Goal: Information Seeking & Learning: Compare options

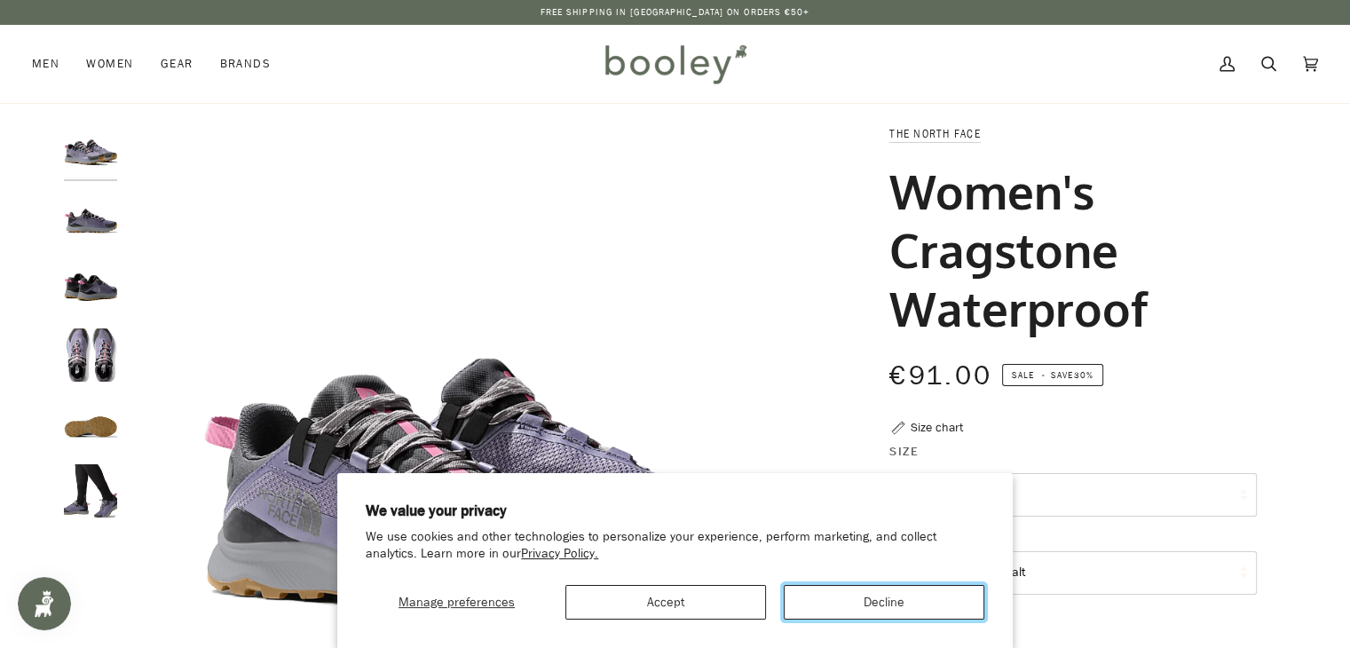
click at [909, 597] on button "Decline" at bounding box center [884, 602] width 201 height 35
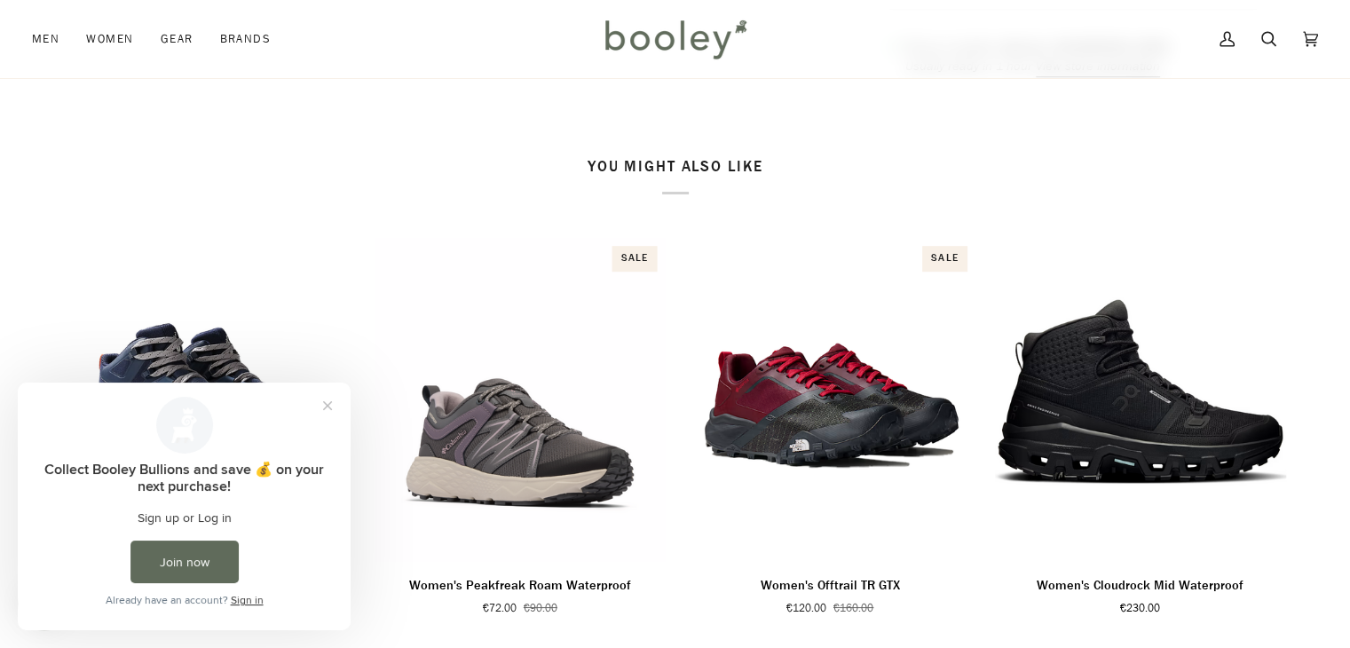
scroll to position [1037, 0]
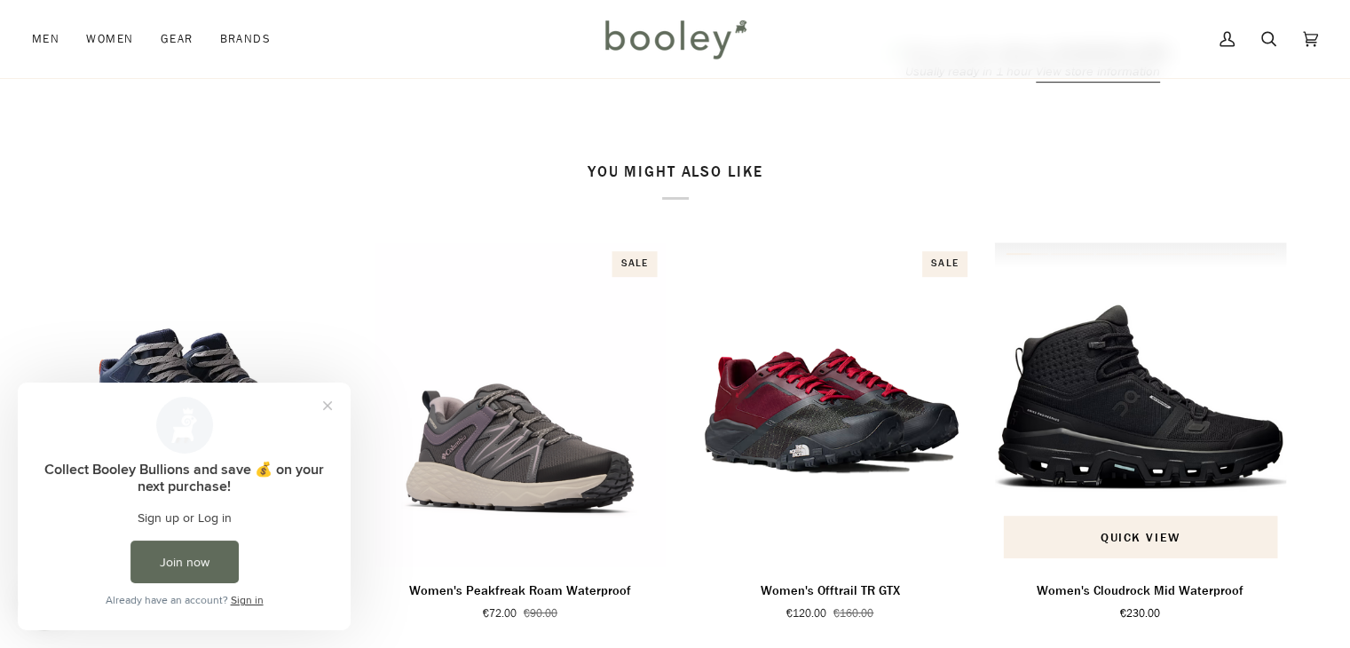
click at [1101, 437] on img "Women's Cloudrock Mid Waterproof" at bounding box center [1140, 404] width 293 height 325
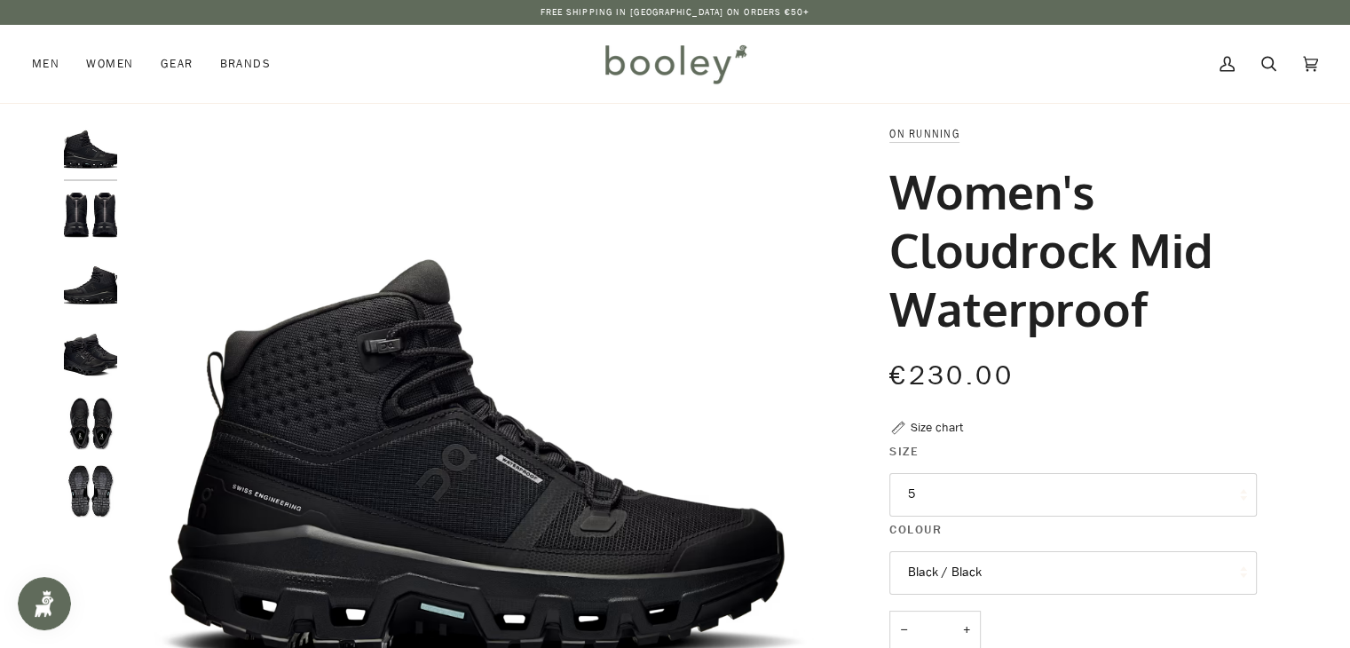
click at [105, 227] on img "On Running Women's Cloudrock Mid Waterproof Black / Black - Booley Galway" at bounding box center [90, 219] width 53 height 53
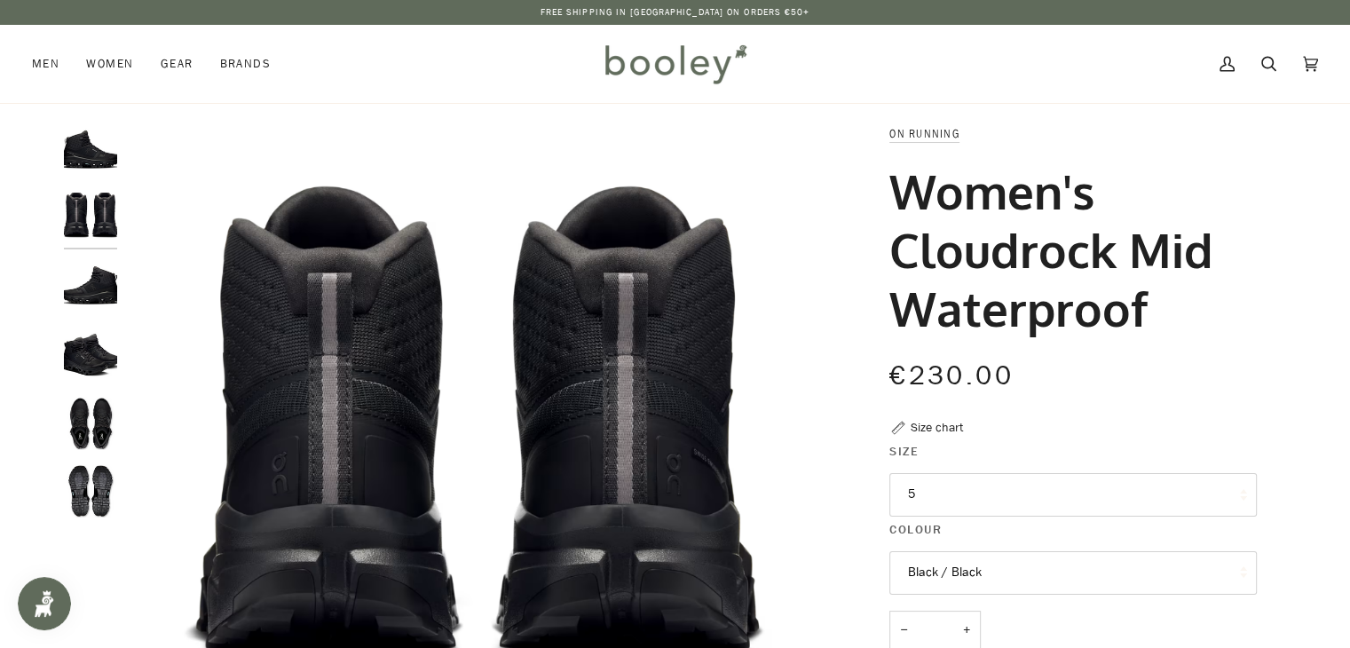
click at [90, 290] on img "On Running Women's Cloudrock Mid Waterproof Black / Black - Booley Galway" at bounding box center [90, 286] width 53 height 53
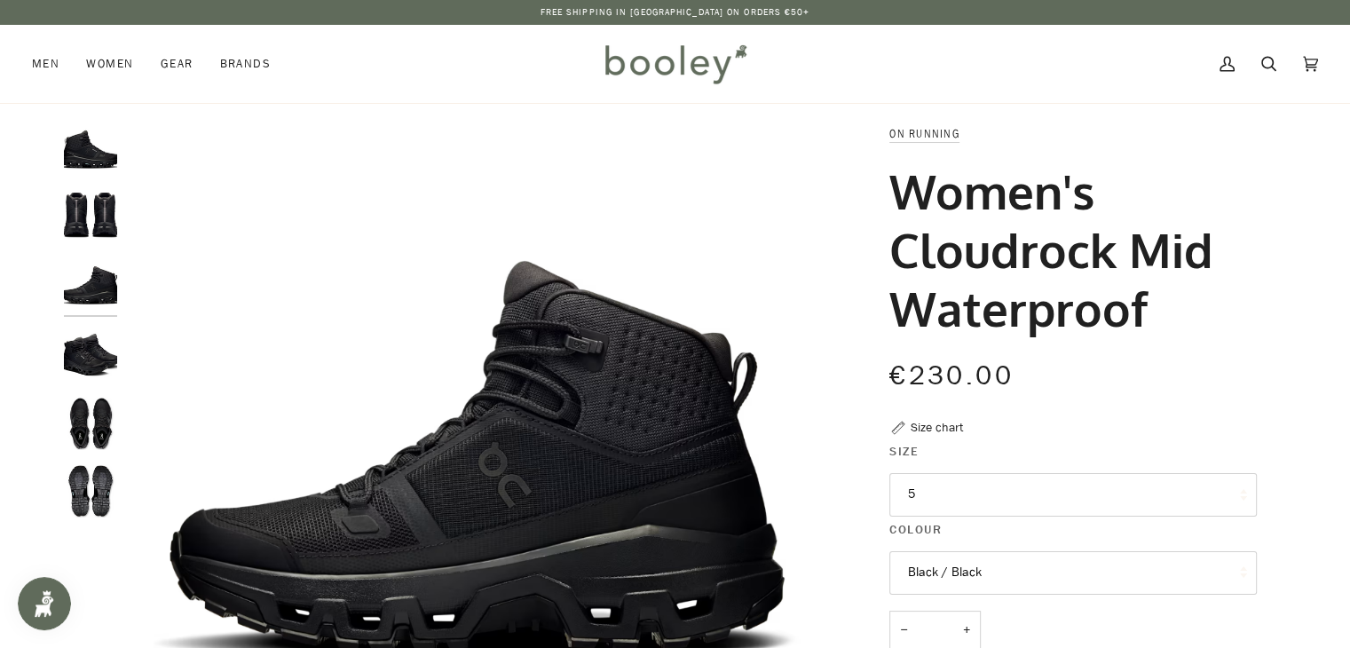
click at [98, 344] on img "On Running Women's Cloudrock Mid Waterproof Black / Black - Booley Galway" at bounding box center [90, 354] width 53 height 53
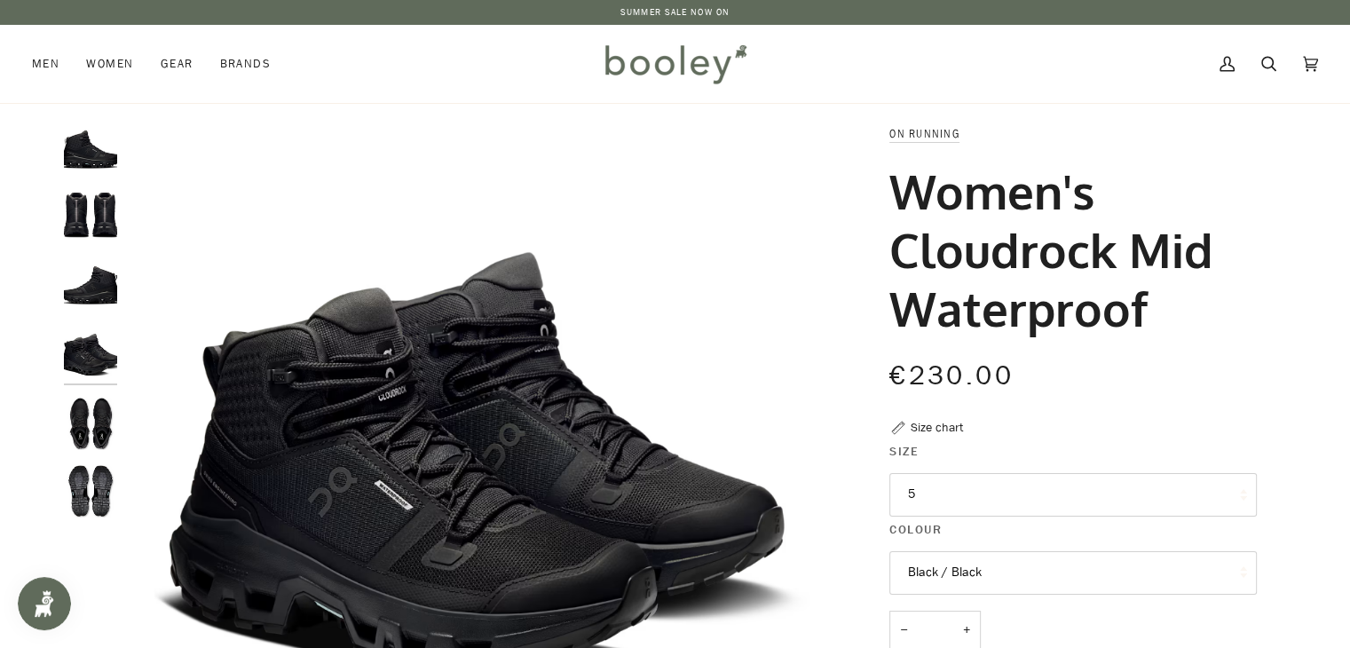
click at [91, 439] on img "On Running Women's Cloudrock Mid Waterproof Black / Black - Booley Galway" at bounding box center [90, 423] width 53 height 53
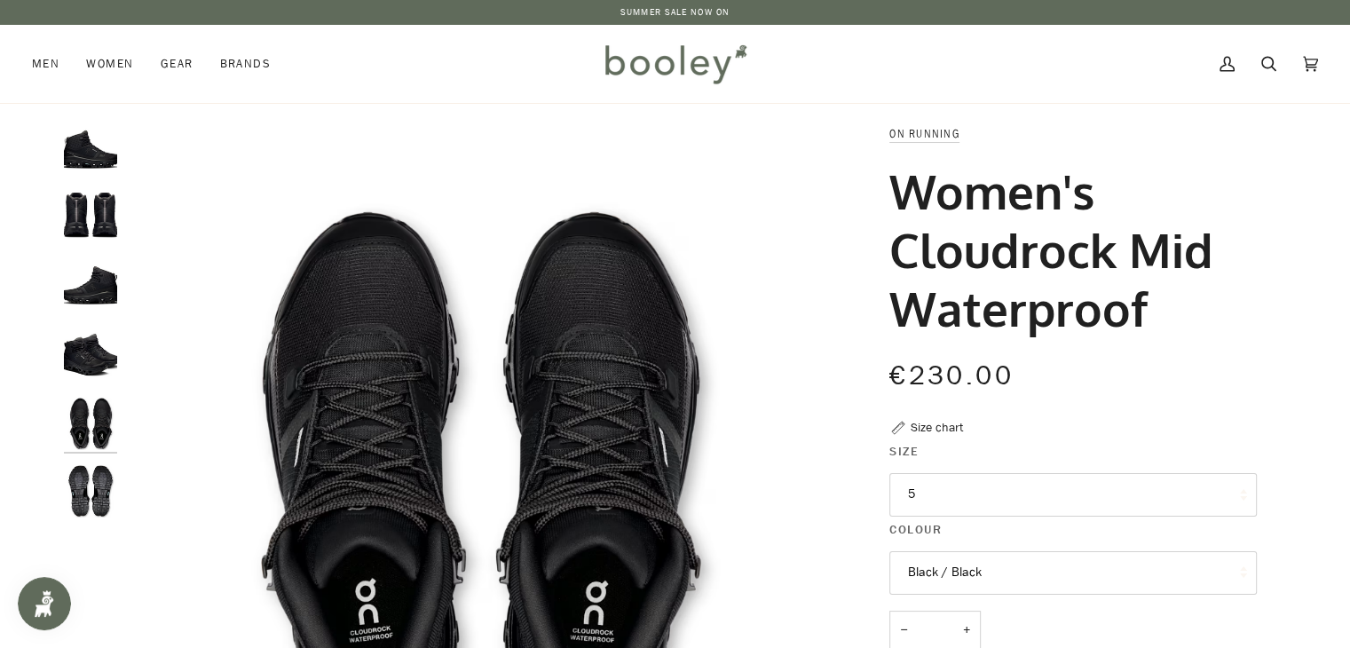
drag, startPoint x: 898, startPoint y: 184, endPoint x: 1161, endPoint y: 295, distance: 285.5
click at [1161, 295] on h1 "Women's Cloudrock Mid Waterproof" at bounding box center [1066, 249] width 354 height 176
copy h1 "Women's Cloudrock Mid Waterproof"
click at [1269, 53] on icon at bounding box center [1268, 64] width 15 height 27
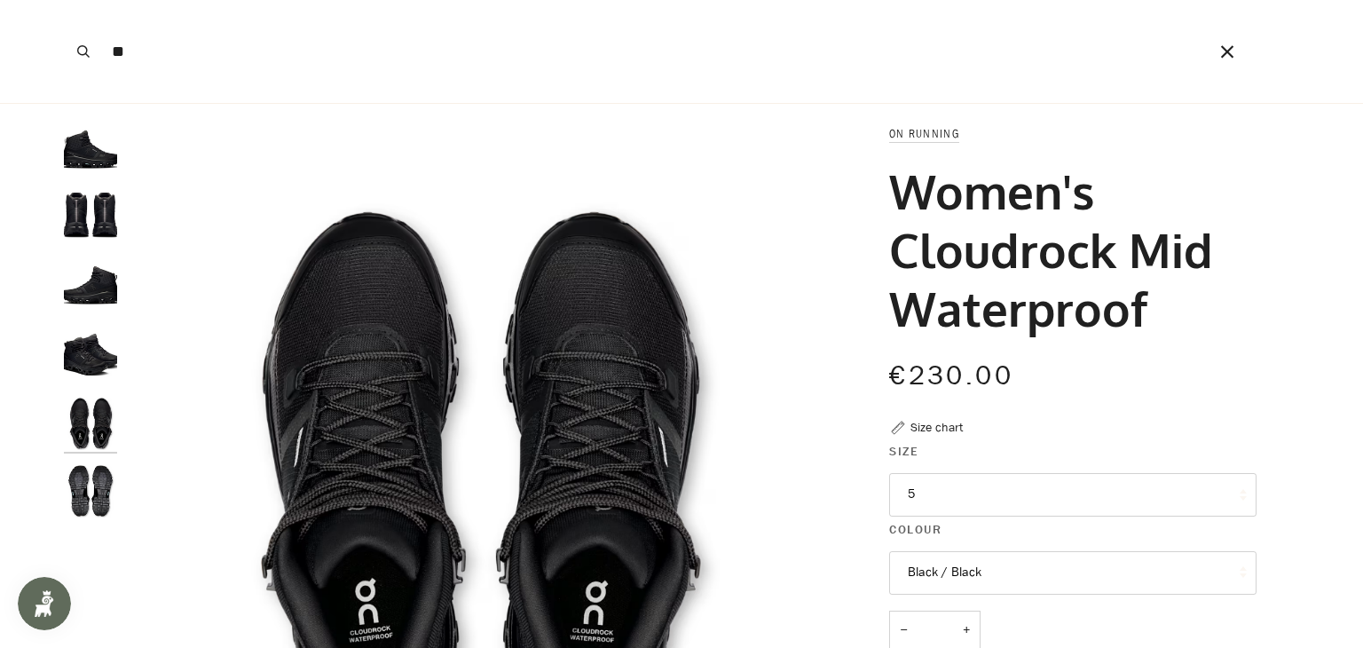
type input "**"
click at [64, 0] on button "Search" at bounding box center [83, 51] width 39 height 103
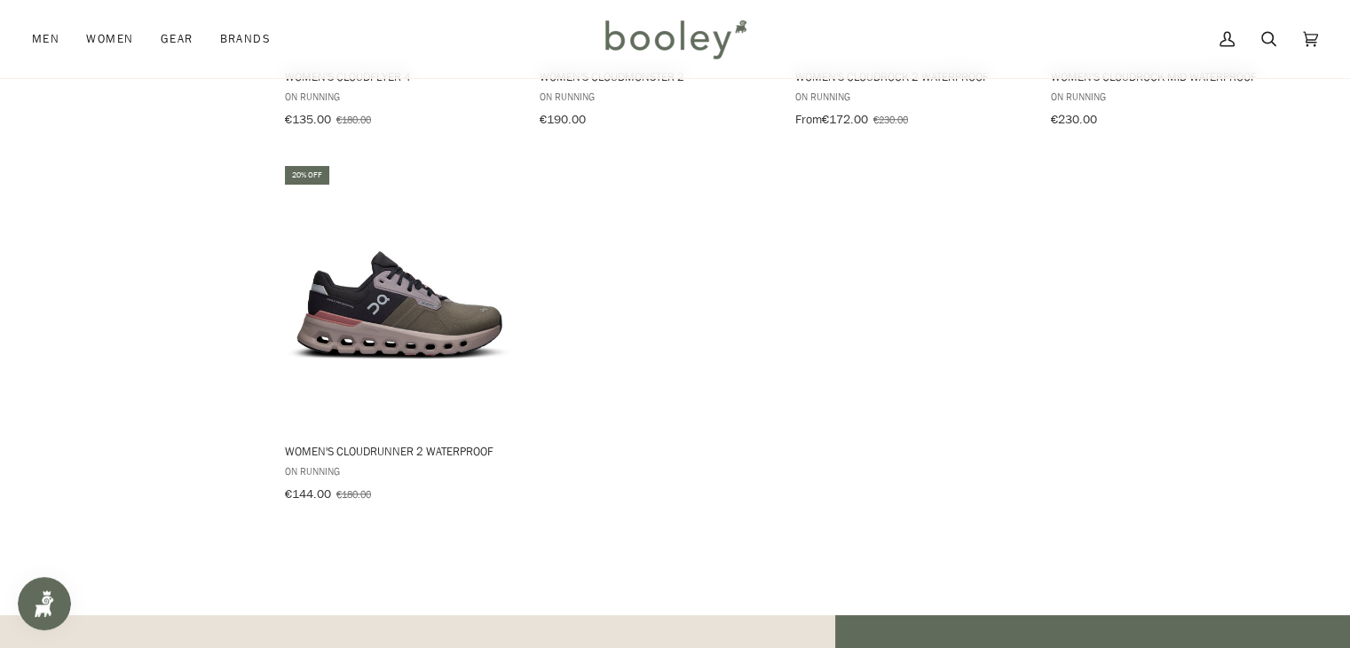
scroll to position [1247, 0]
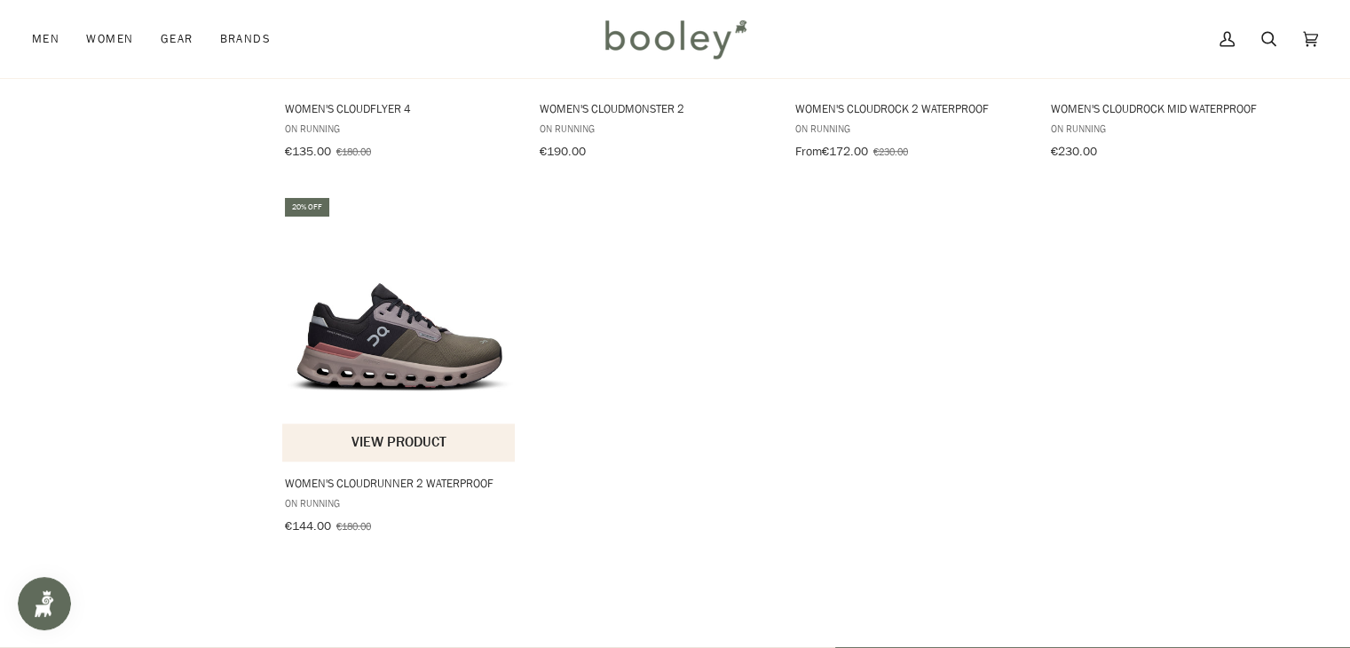
click at [413, 332] on img "Women's Cloudrunner 2 Waterproof" at bounding box center [399, 328] width 235 height 235
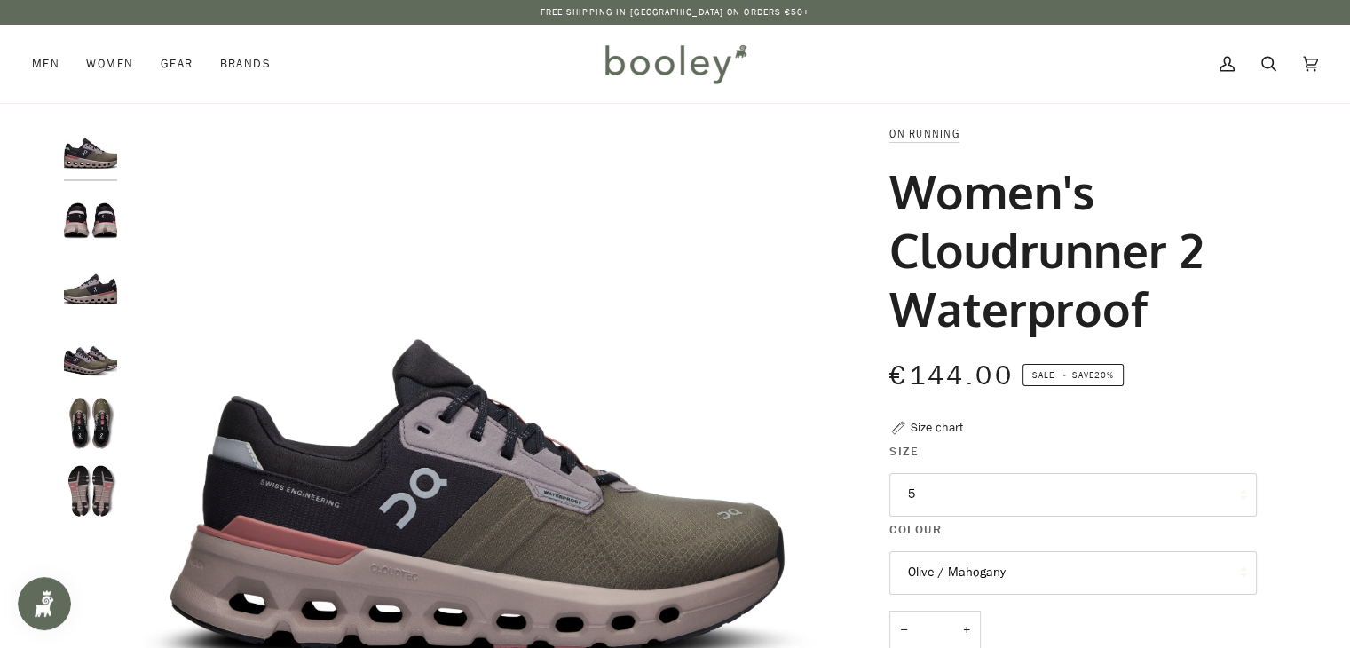
click at [78, 366] on img "On Women's Cloudrunner 2 Waterproof Olive / Mahogany - Booley Galway" at bounding box center [90, 354] width 53 height 53
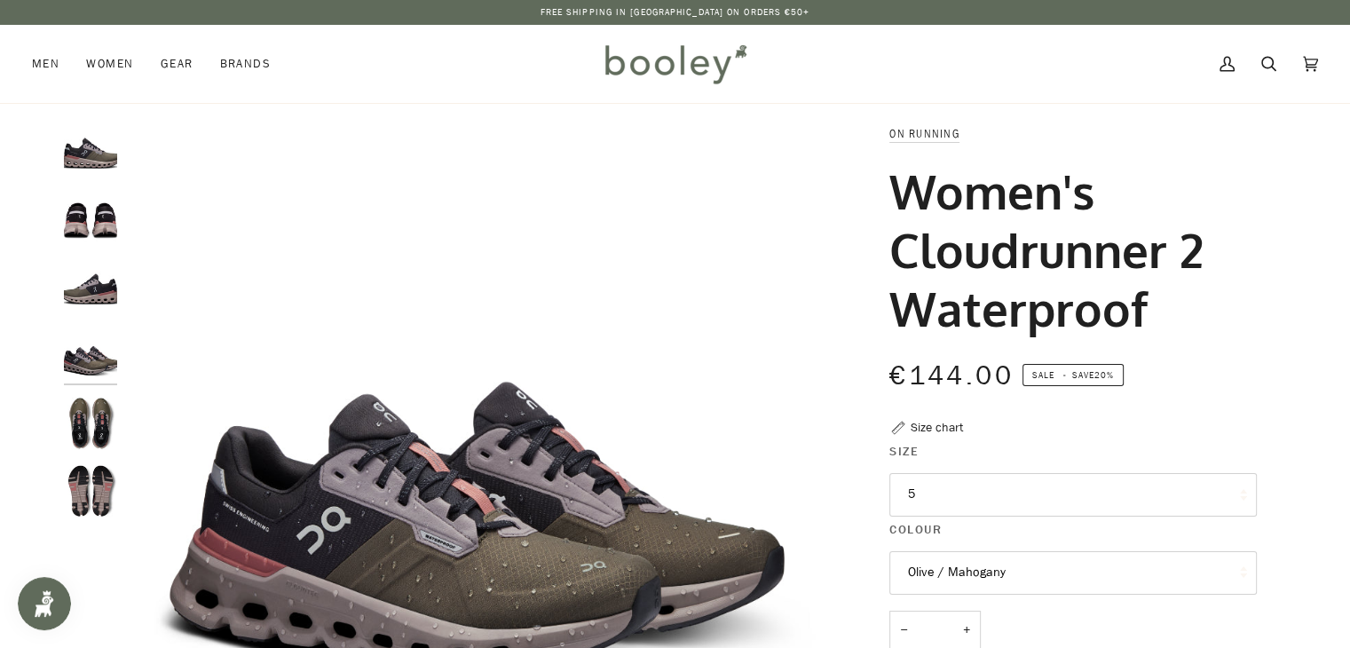
click at [89, 416] on img "On Women's Cloudrunner 2 Waterproof Olive / Mahogany - Booley Galway" at bounding box center [90, 423] width 53 height 53
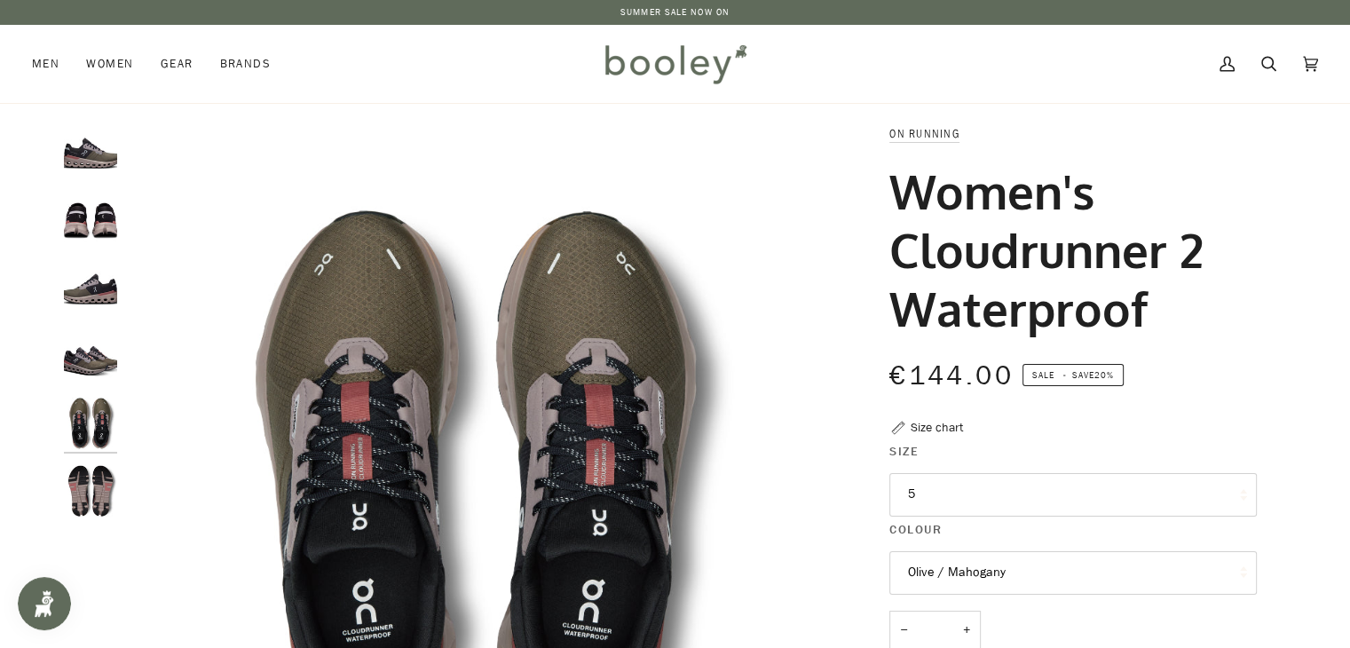
click at [86, 495] on img "On Women's Cloudrunner 2 Waterproof Olive / Mahogany - Booley Galway" at bounding box center [90, 490] width 53 height 53
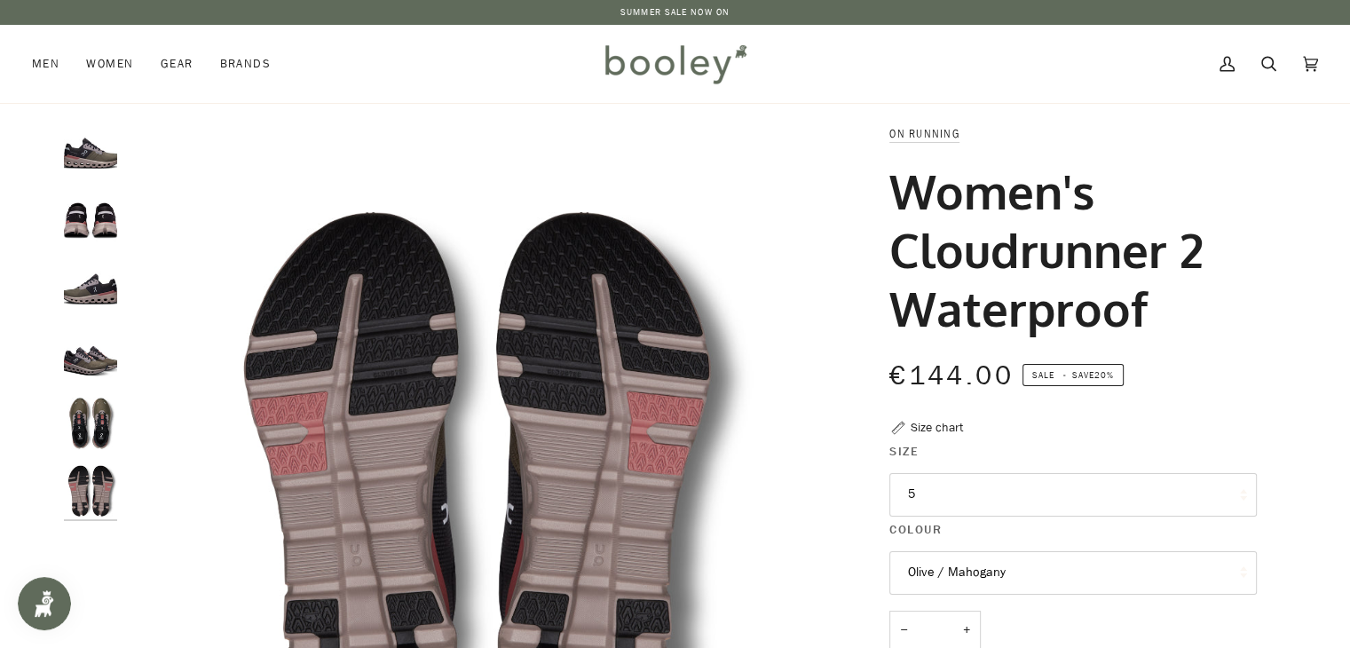
click at [80, 423] on img "On Women's Cloudrunner 2 Waterproof Olive / Mahogany - Booley Galway" at bounding box center [90, 423] width 53 height 53
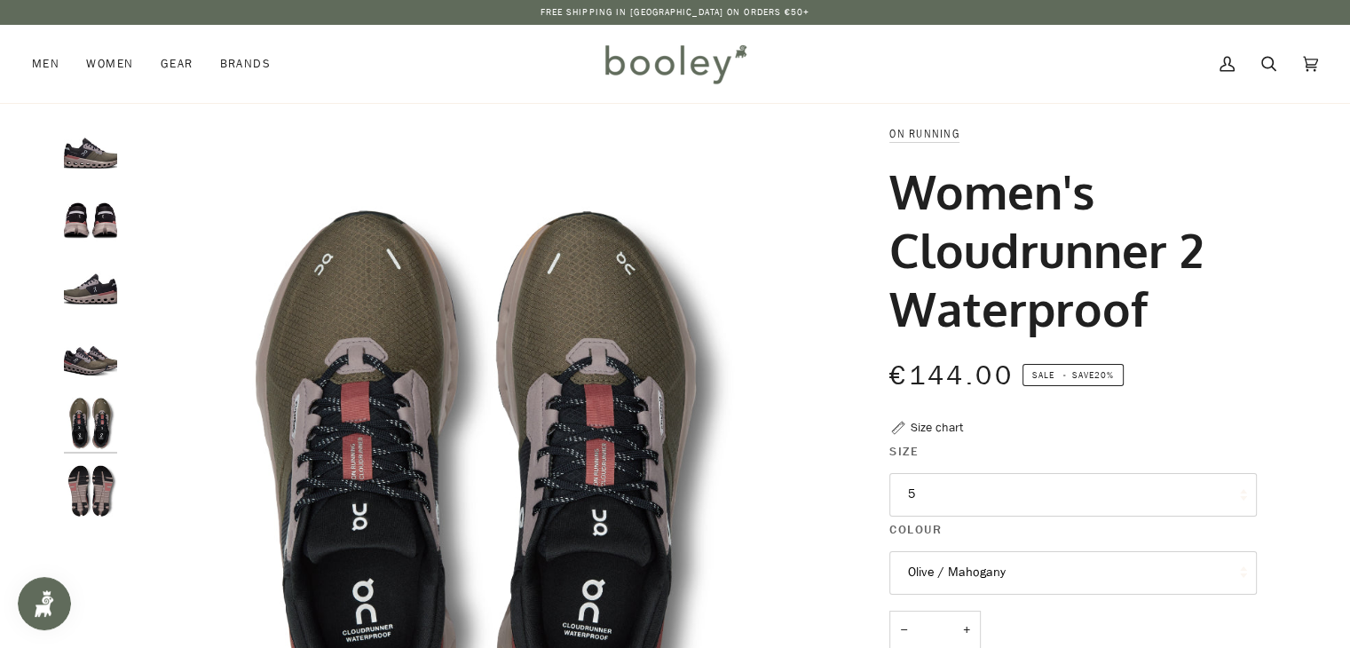
click at [80, 423] on img "On Women's Cloudrunner 2 Waterproof Olive / Mahogany - Booley Galway" at bounding box center [90, 423] width 53 height 53
click at [96, 175] on img "On Women's Cloudrunner 2 Waterproof Olive / Mahogany - Booley Galway" at bounding box center [90, 150] width 53 height 53
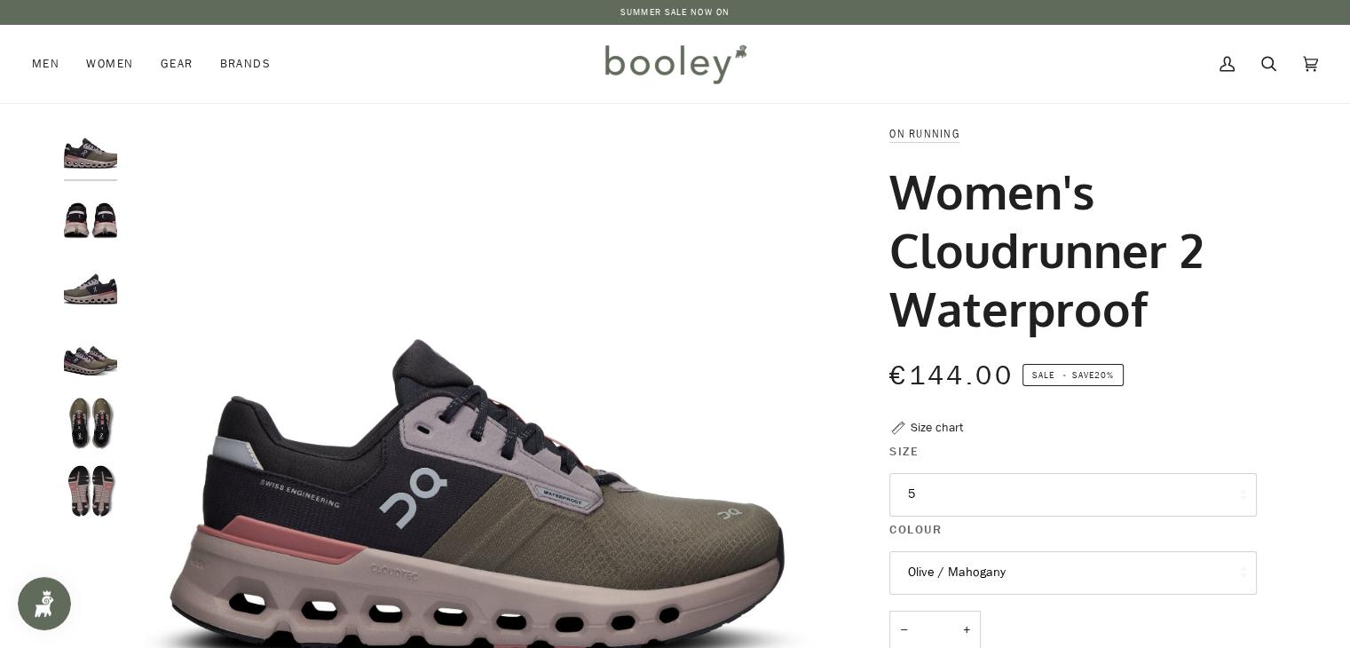
click at [61, 210] on div "Zoom Zoom" at bounding box center [675, 620] width 1287 height 993
click at [92, 271] on img "On Women's Cloudrunner 2 Waterproof Olive / Mahogany - Booley Galway" at bounding box center [90, 286] width 53 height 53
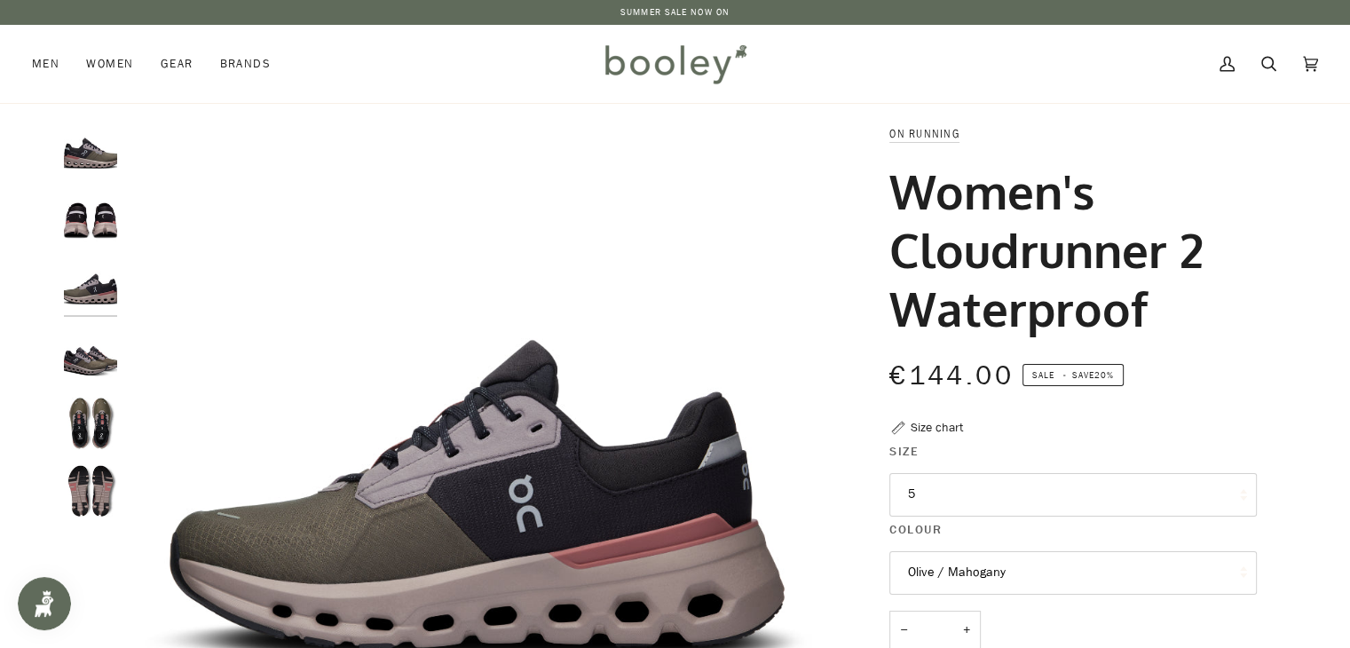
click at [82, 230] on img "On Women's Cloudrunner 2 Waterproof Olive / Mahogany - Booley Galway" at bounding box center [90, 219] width 53 height 53
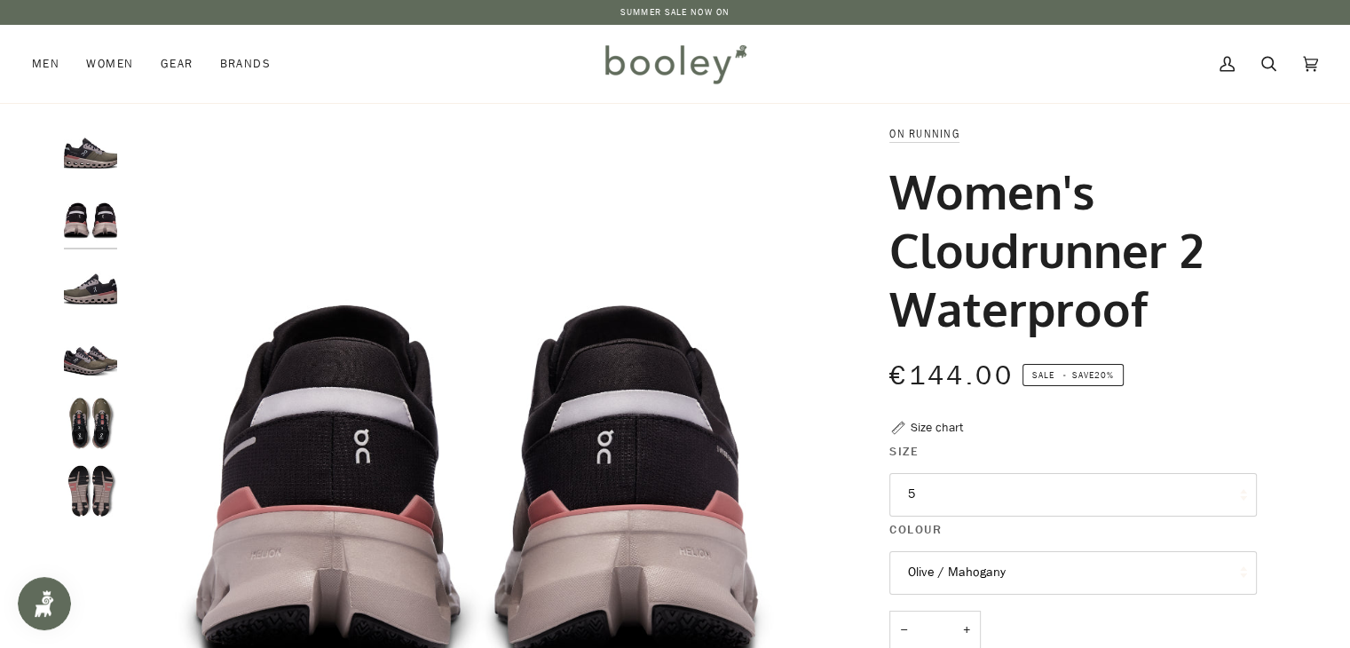
click at [88, 169] on img "On Women's Cloudrunner 2 Waterproof Olive / Mahogany - Booley Galway" at bounding box center [90, 150] width 53 height 53
